Goal: Task Accomplishment & Management: Manage account settings

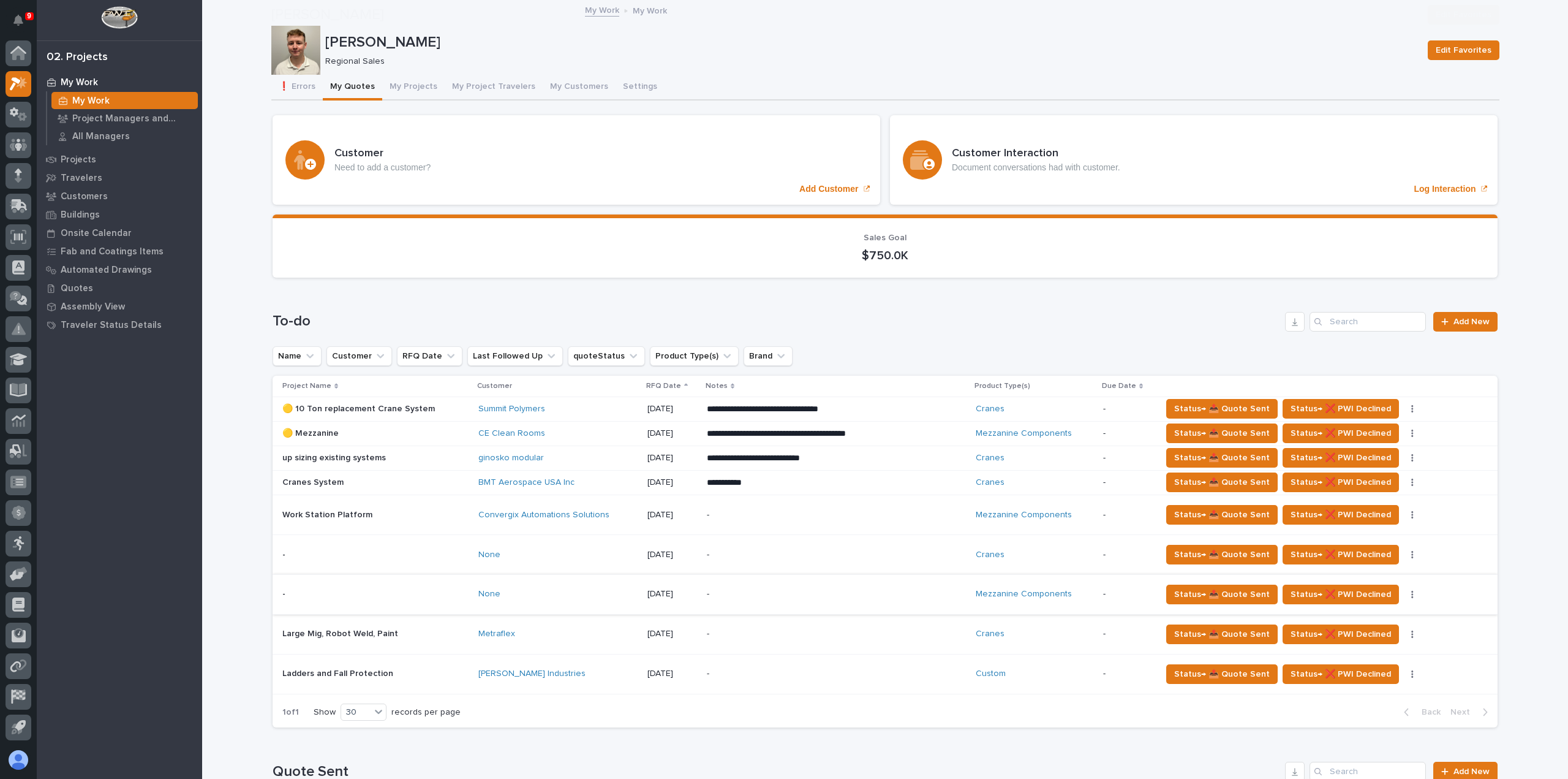
scroll to position [183, 0]
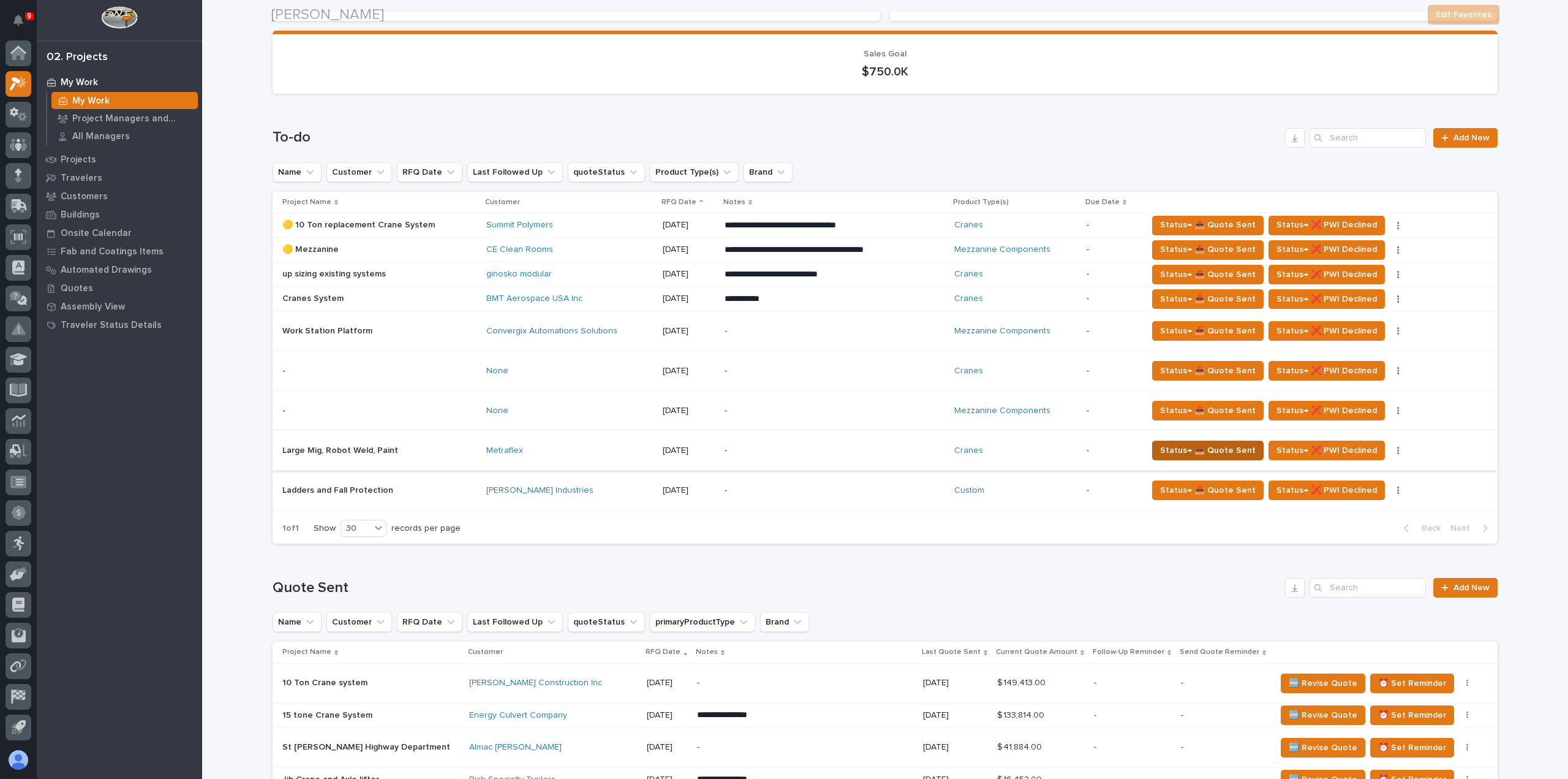
click at [1221, 448] on span "Status→ 📤 Quote Sent" at bounding box center [1208, 450] width 95 height 15
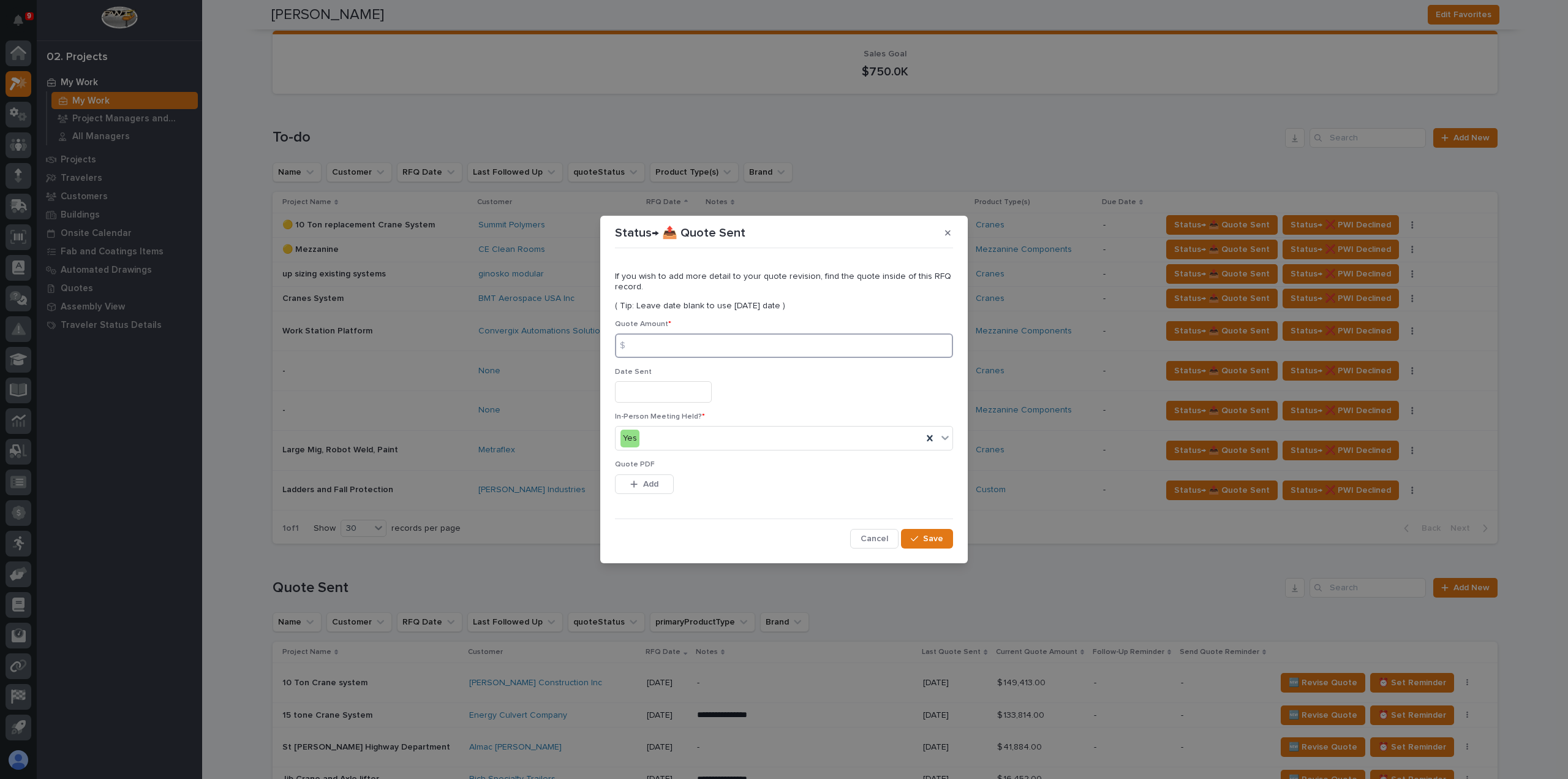
click at [650, 343] on input at bounding box center [784, 345] width 338 height 25
type input "136971"
click at [678, 392] on input "text" at bounding box center [664, 391] width 97 height 22
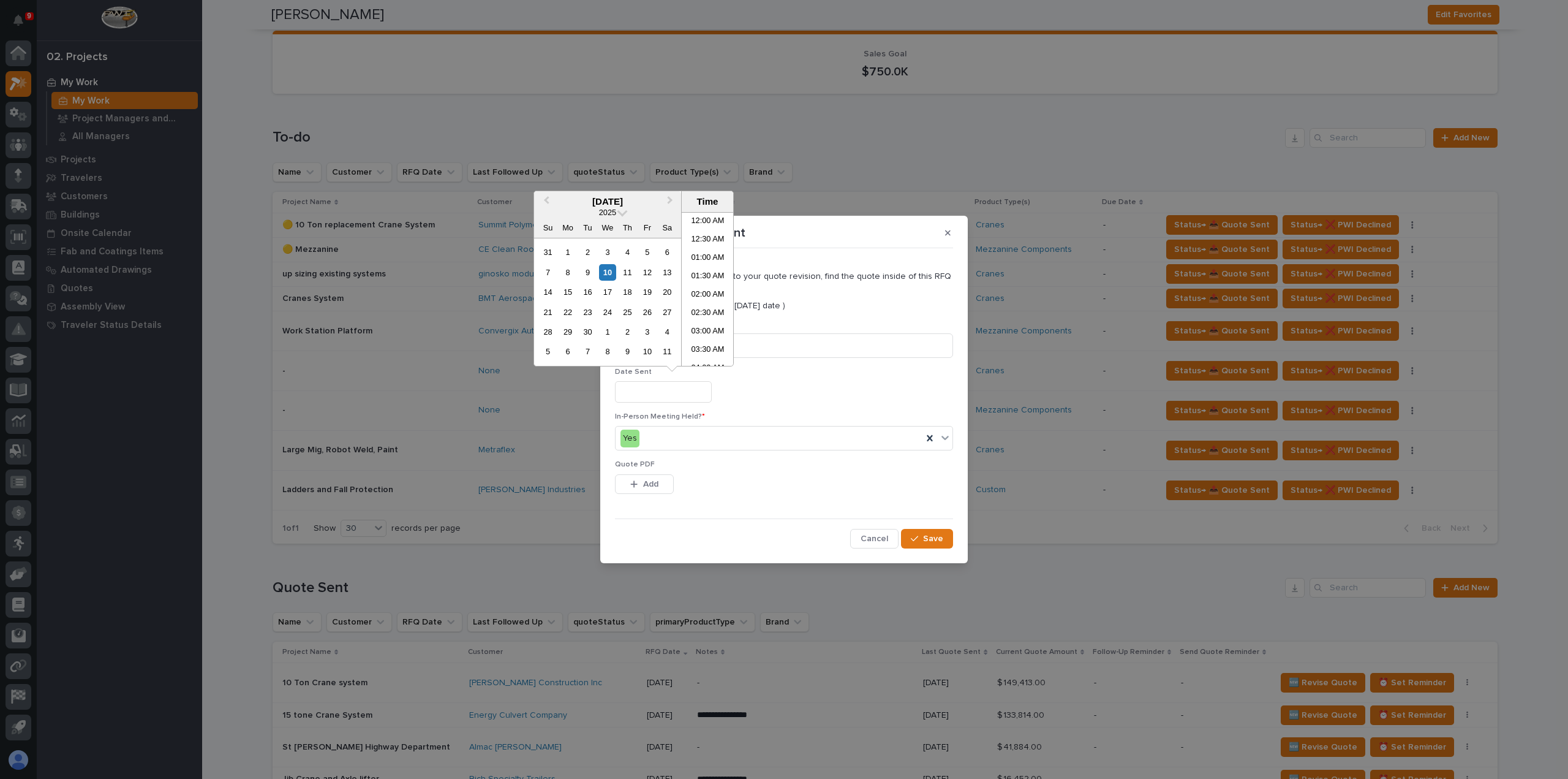
scroll to position [484, 0]
click at [609, 274] on div "10" at bounding box center [607, 272] width 17 height 17
type input "**********"
click at [666, 439] on div "Yes" at bounding box center [769, 438] width 307 height 20
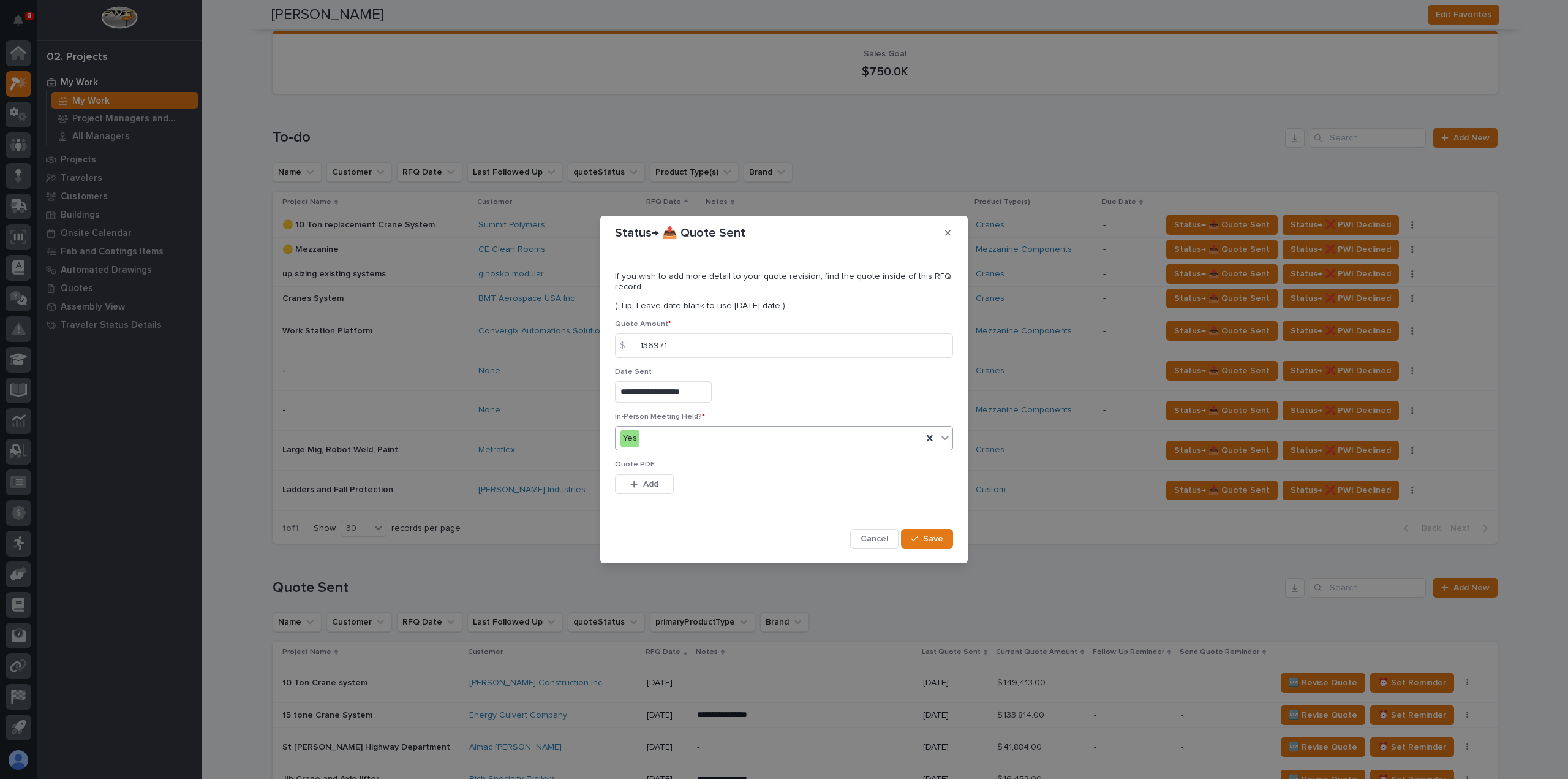
click at [663, 476] on button "Add" at bounding box center [644, 484] width 58 height 20
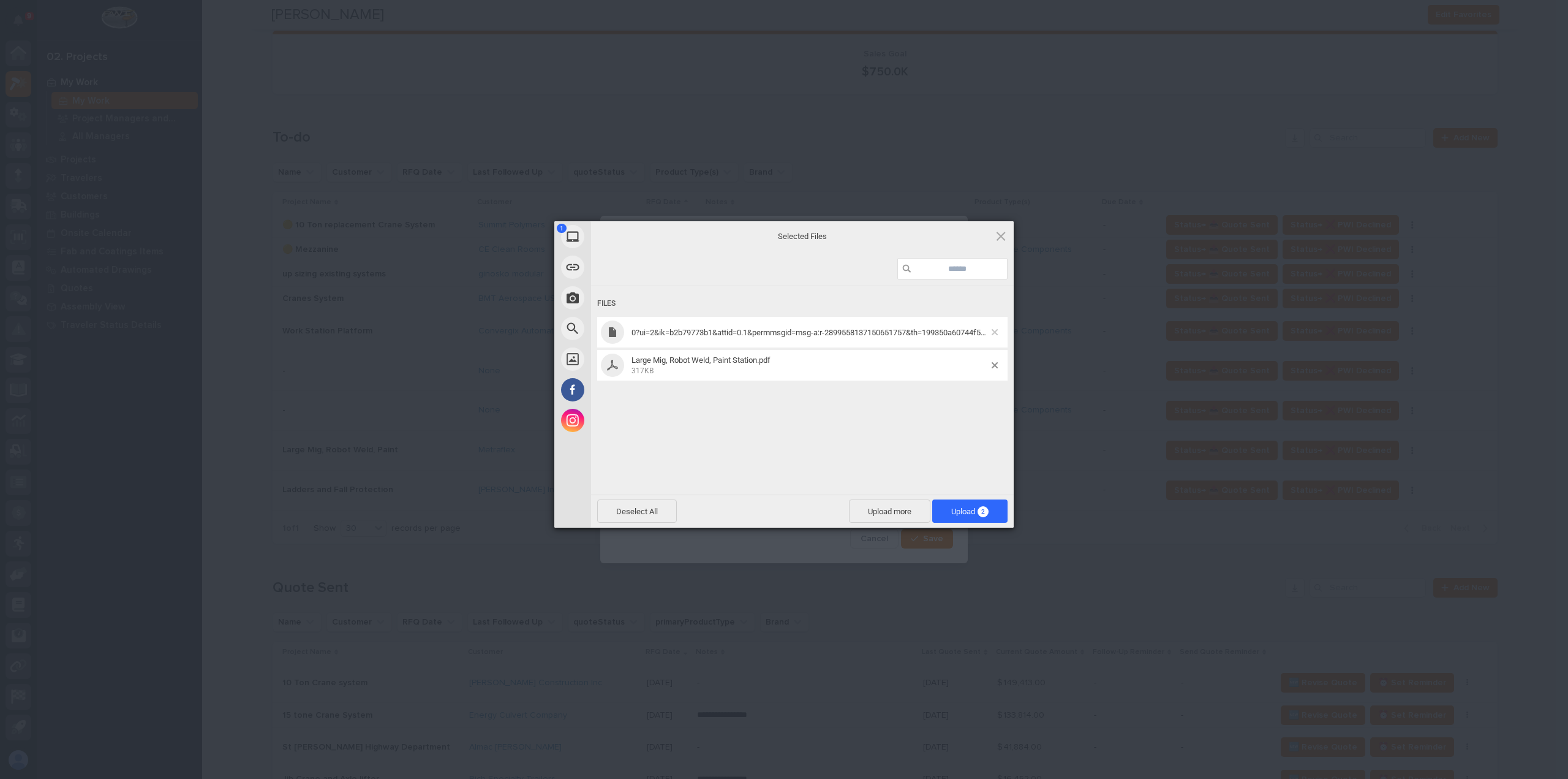
click at [992, 334] on span at bounding box center [995, 332] width 6 height 6
click at [959, 506] on span "Upload 1" at bounding box center [976, 510] width 61 height 23
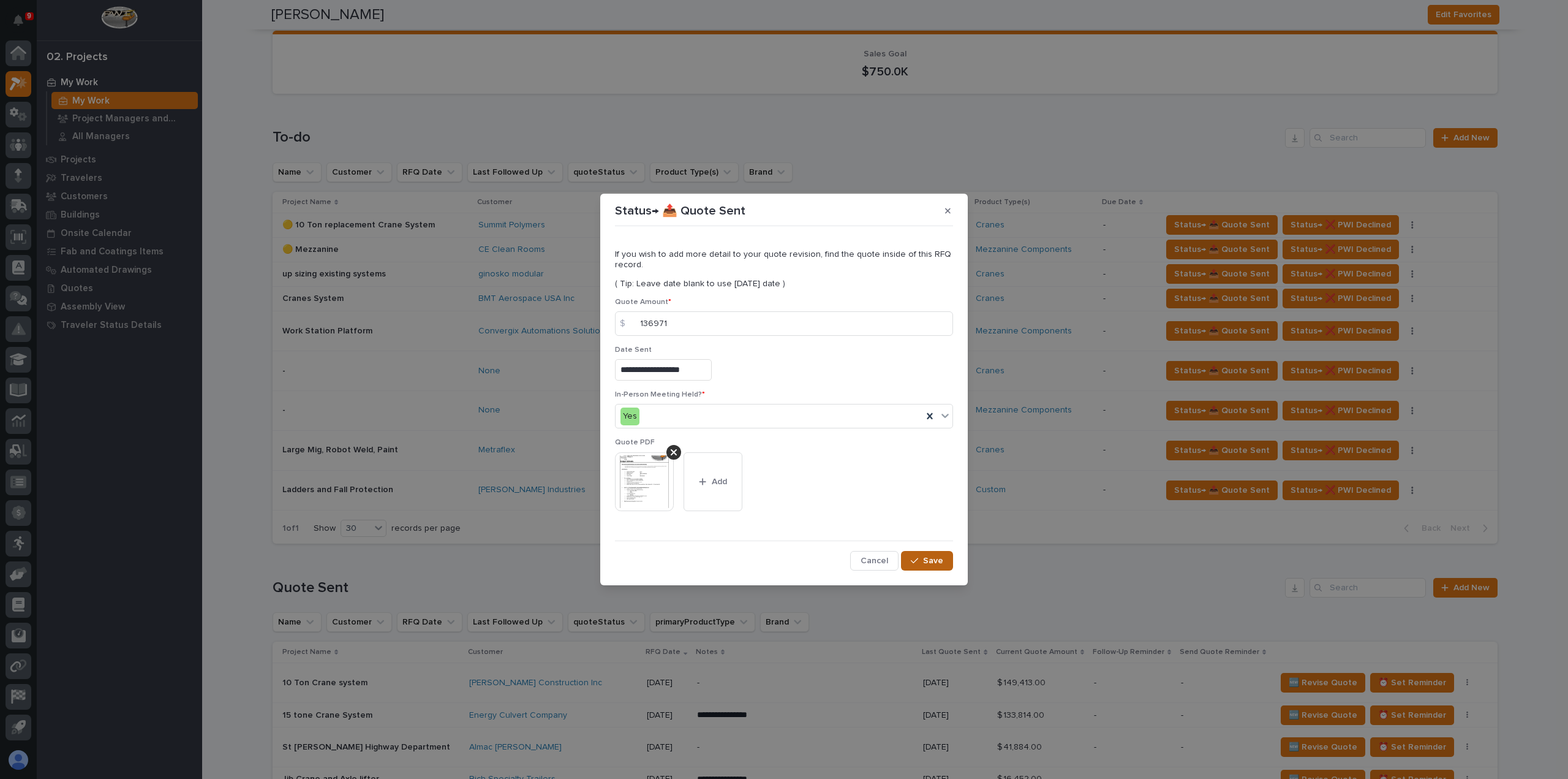
click at [933, 564] on span "Save" at bounding box center [933, 560] width 20 height 11
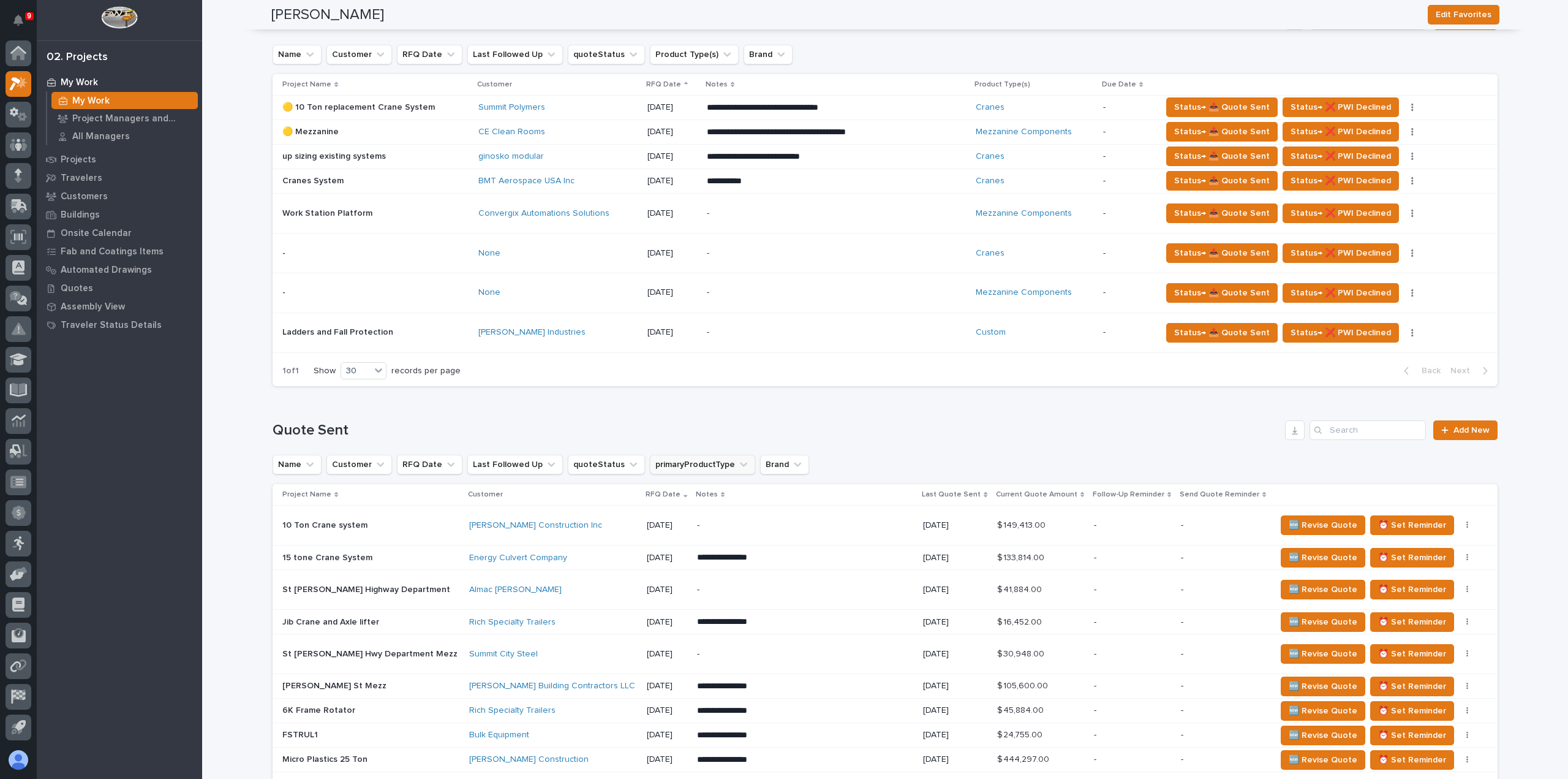
scroll to position [306, 0]
